Goal: Information Seeking & Learning: Understand process/instructions

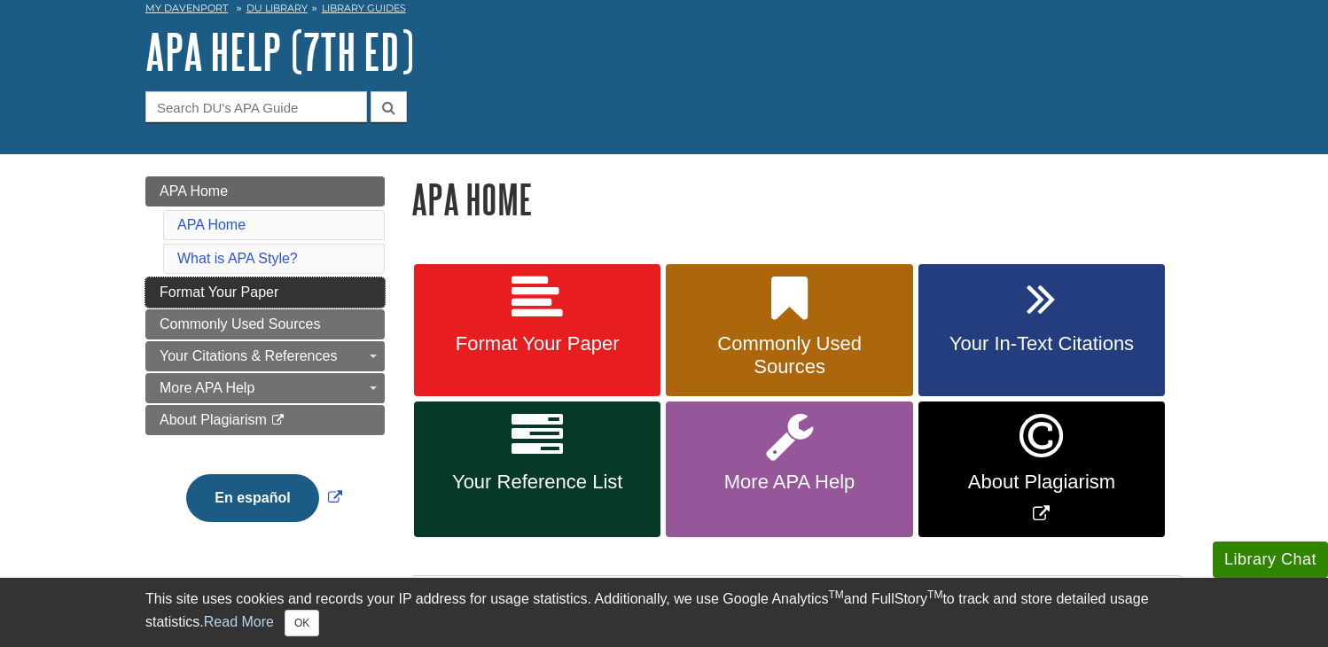
scroll to position [177, 0]
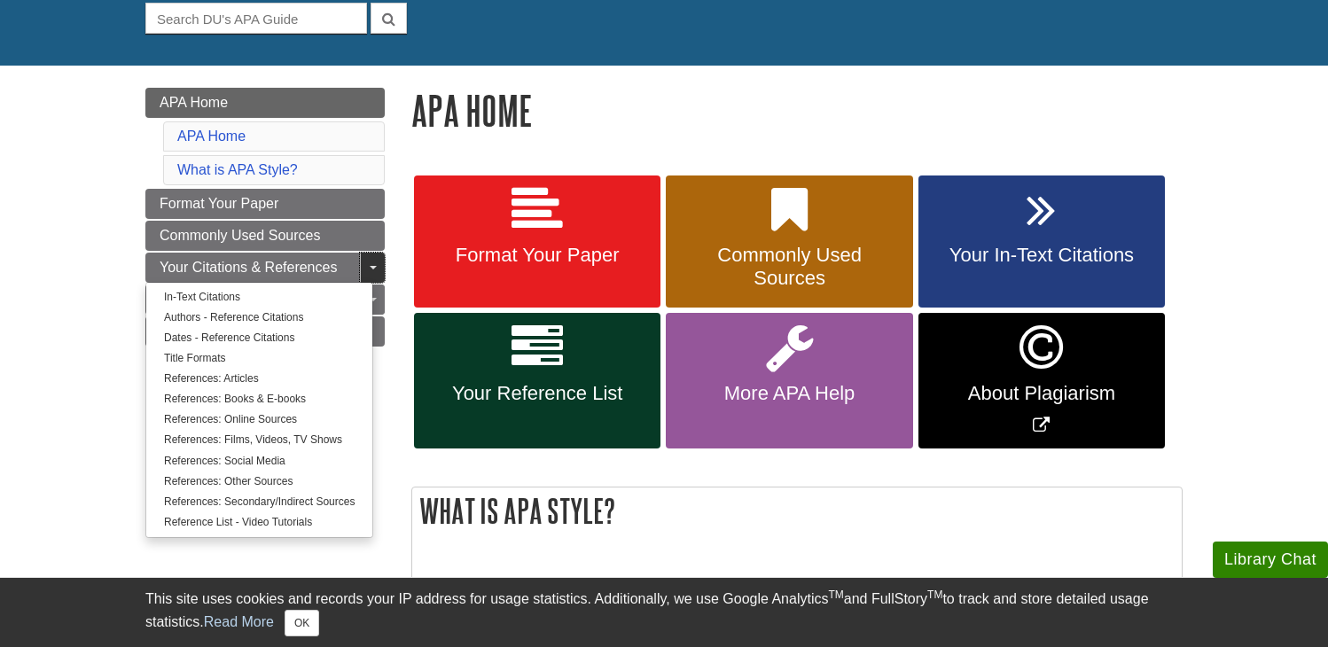
click at [363, 269] on link "Toggle Dropdown" at bounding box center [372, 268] width 25 height 30
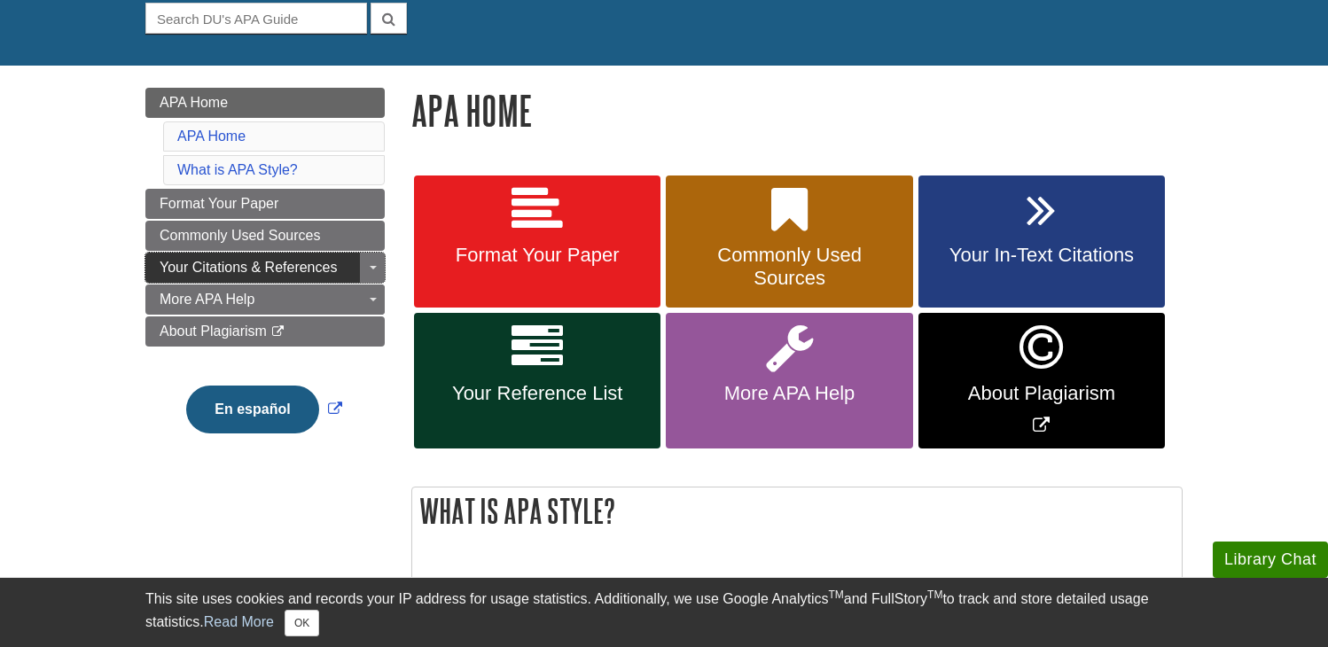
click at [331, 266] on span "Your Citations & References" at bounding box center [248, 267] width 177 height 15
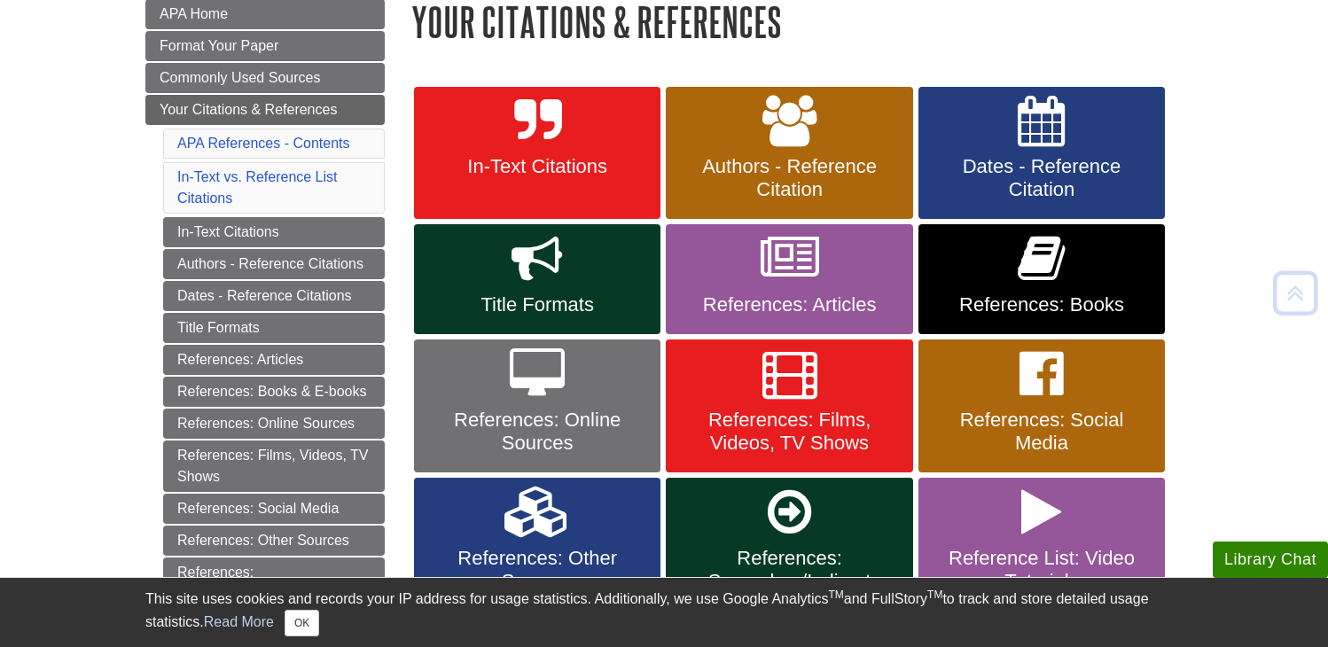
scroll to position [355, 0]
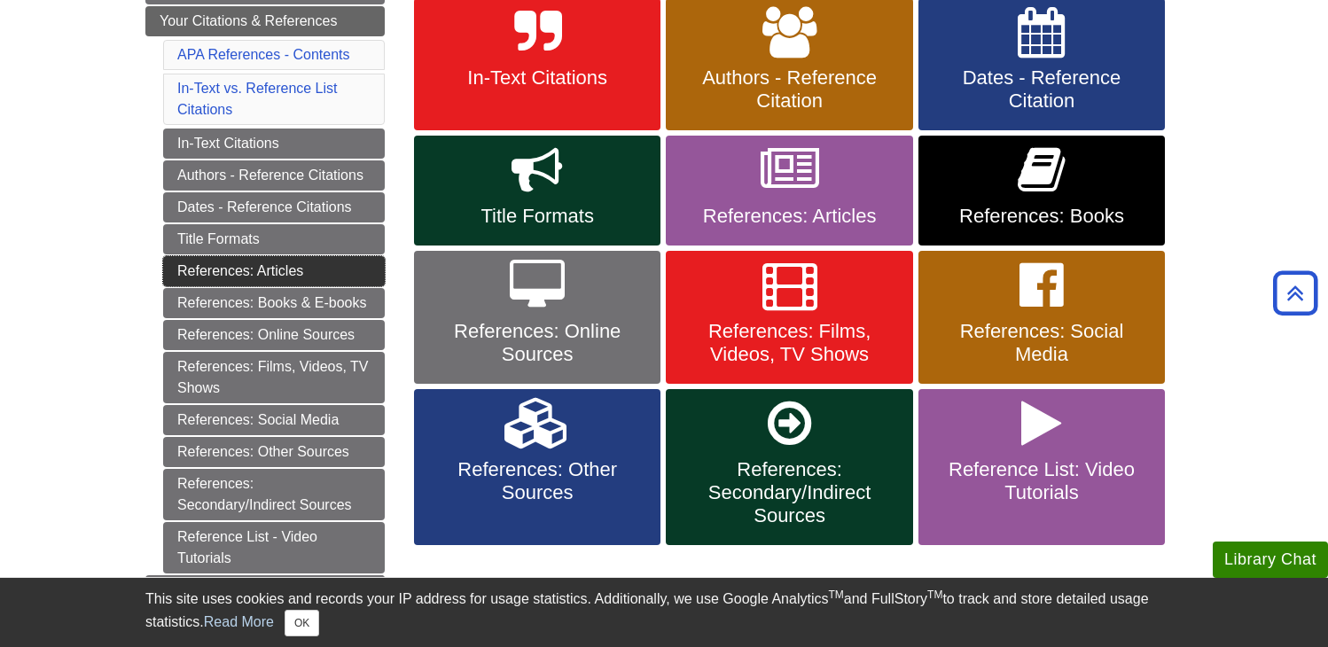
click at [266, 263] on link "References: Articles" at bounding box center [274, 271] width 222 height 30
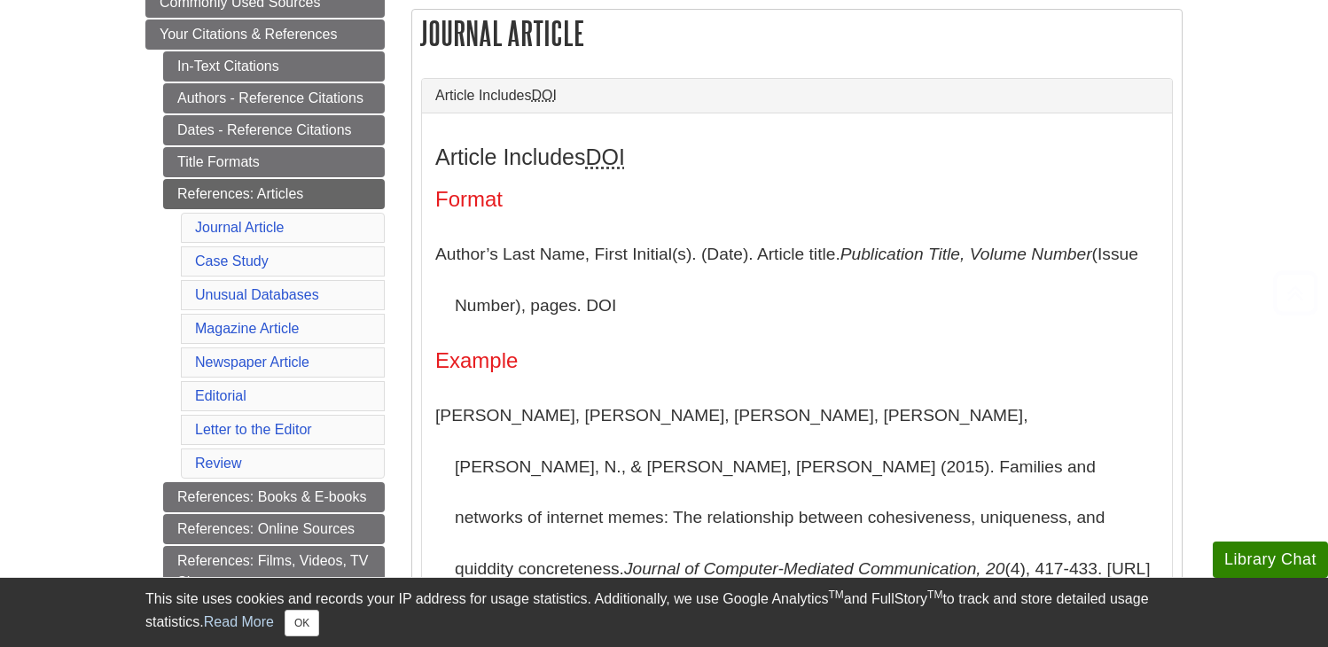
scroll to position [355, 0]
